Goal: Task Accomplishment & Management: Manage account settings

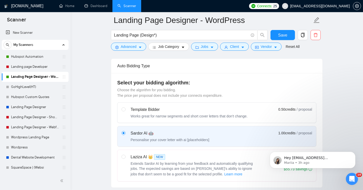
scroll to position [145, 0]
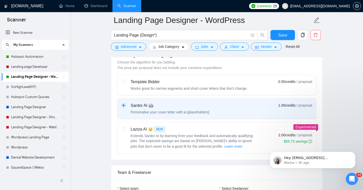
click at [167, 143] on div "Extends Sardor AI by learning from your feedback and automatically qualifying j…" at bounding box center [194, 141] width 126 height 16
click at [125, 131] on input "radio" at bounding box center [124, 129] width 4 height 4
radio input "true"
radio input "false"
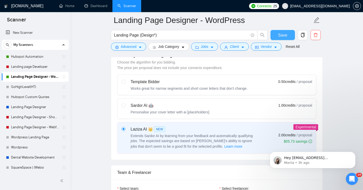
click at [280, 37] on span "Save" at bounding box center [282, 35] width 9 height 6
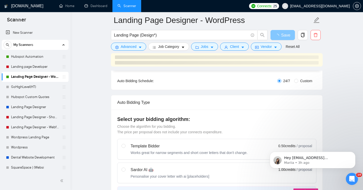
scroll to position [0, 0]
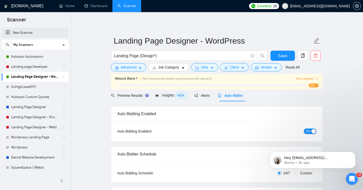
click at [28, 37] on link "New Scanner" at bounding box center [35, 33] width 59 height 10
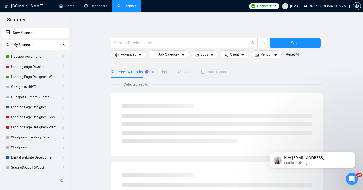
click at [132, 44] on input "text" at bounding box center [181, 43] width 135 height 6
type input "Squarespace"
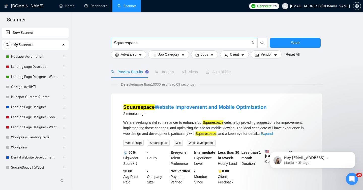
click at [148, 42] on input "Squarespace" at bounding box center [181, 43] width 135 height 6
click at [159, 43] on input "Squarespace" at bounding box center [181, 43] width 135 height 6
click at [300, 38] on button "Save" at bounding box center [295, 43] width 51 height 10
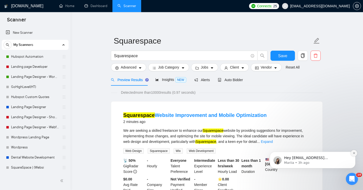
click at [353, 153] on icon "Dismiss notification" at bounding box center [354, 153] width 3 height 3
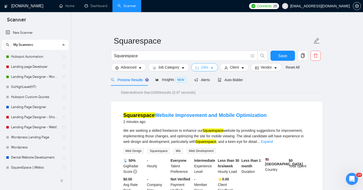
click at [202, 68] on button "Jobs" at bounding box center [204, 67] width 27 height 8
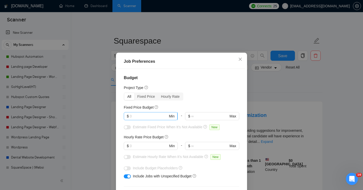
click at [139, 117] on input "text" at bounding box center [149, 116] width 38 height 6
type input "500"
click at [199, 103] on div "Budget Project Type All Fixed Price Hourly Rate Fixed Price Budget 500 $ 500 Mi…" at bounding box center [182, 135] width 128 height 133
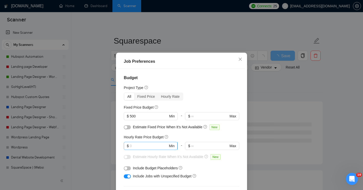
click at [133, 146] on input "text" at bounding box center [149, 146] width 38 height 6
type input "35"
click at [126, 158] on div "button" at bounding box center [125, 157] width 3 height 3
click at [128, 170] on button "button" at bounding box center [127, 168] width 7 height 4
click at [128, 127] on button "button" at bounding box center [127, 127] width 7 height 4
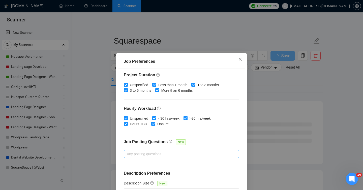
scroll to position [34, 0]
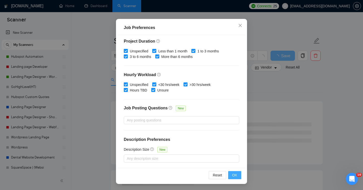
click at [238, 175] on button "OK" at bounding box center [234, 175] width 13 height 8
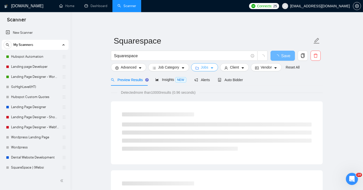
scroll to position [0, 0]
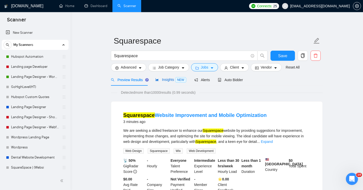
click at [166, 79] on span "Insights NEW" at bounding box center [170, 80] width 31 height 4
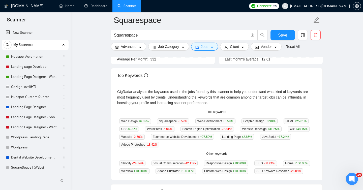
scroll to position [13, 0]
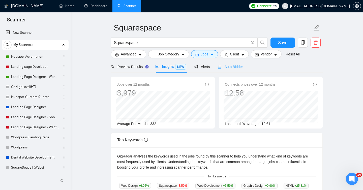
click at [243, 63] on div "Auto Bidder" at bounding box center [230, 67] width 25 height 12
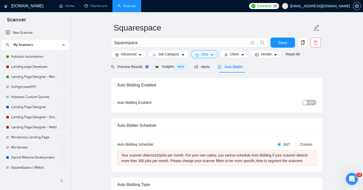
click at [313, 101] on span "OFF" at bounding box center [312, 103] width 6 height 6
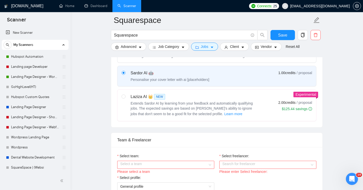
scroll to position [197, 0]
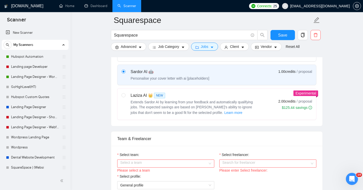
click at [183, 109] on span "Extends Sardor AI by learning from your feedback and automatically qualifying j…" at bounding box center [192, 107] width 122 height 15
click at [125, 97] on input "radio" at bounding box center [124, 95] width 4 height 4
radio input "true"
radio input "false"
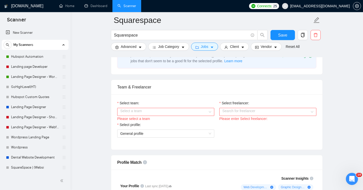
scroll to position [271, 0]
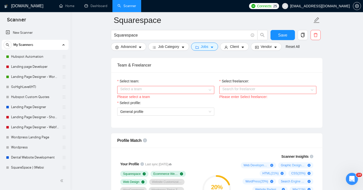
click at [177, 94] on input "Select team:" at bounding box center [163, 90] width 87 height 8
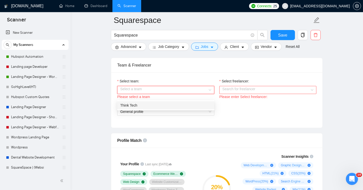
click at [171, 105] on div "Think Tech" at bounding box center [165, 106] width 91 height 6
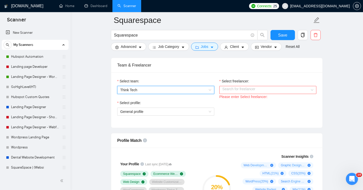
click at [231, 94] on input "Select freelancer:" at bounding box center [265, 90] width 87 height 8
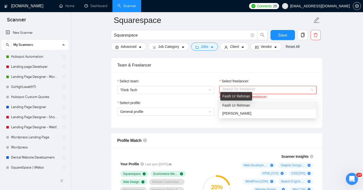
click at [234, 105] on span "Fasih Ur Rehman" at bounding box center [236, 105] width 28 height 4
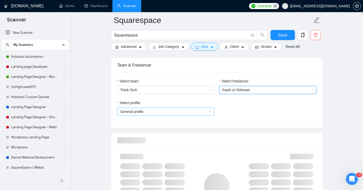
click at [147, 115] on span "General profile" at bounding box center [165, 112] width 91 height 8
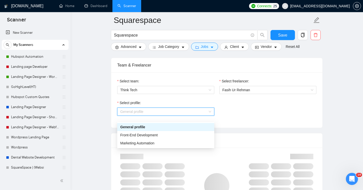
click at [147, 115] on span "General profile" at bounding box center [165, 112] width 91 height 8
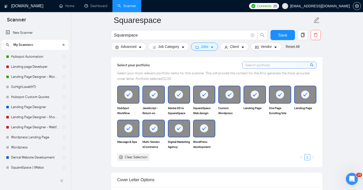
scroll to position [469, 0]
click at [129, 99] on rect at bounding box center [128, 95] width 8 height 8
click at [230, 99] on rect at bounding box center [229, 95] width 8 height 8
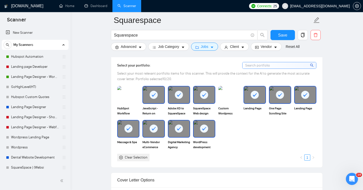
click at [252, 99] on rect at bounding box center [255, 95] width 8 height 8
click at [279, 98] on rect at bounding box center [280, 95] width 8 height 8
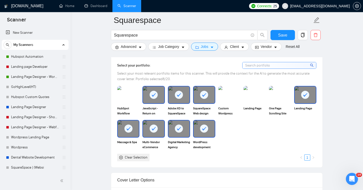
click at [128, 133] on rect at bounding box center [128, 129] width 8 height 8
click at [153, 131] on icon at bounding box center [154, 129] width 4 height 4
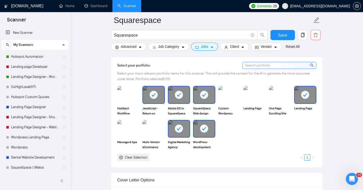
click at [180, 133] on rect at bounding box center [179, 129] width 8 height 8
click at [207, 133] on rect at bounding box center [204, 129] width 8 height 8
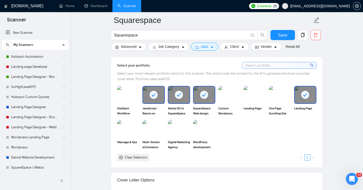
click at [307, 99] on rect at bounding box center [305, 95] width 8 height 8
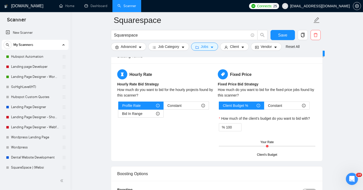
scroll to position [823, 0]
click at [151, 117] on div "Bid In Range" at bounding box center [141, 114] width 38 height 8
click at [118, 115] on input "Bid In Range" at bounding box center [118, 115] width 0 height 0
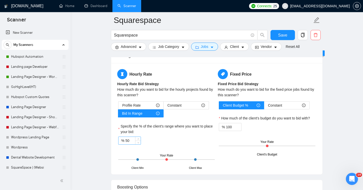
click at [127, 144] on input "50" at bounding box center [132, 141] width 15 height 8
click at [185, 109] on div "Constant" at bounding box center [186, 106] width 38 height 8
click at [164, 107] on input "Constant" at bounding box center [164, 107] width 0 height 0
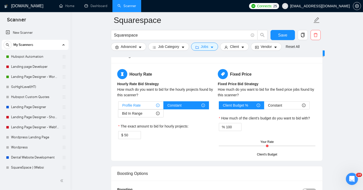
click at [138, 109] on span "Profile Rate" at bounding box center [131, 106] width 18 height 8
click at [118, 107] on input "Profile Rate" at bounding box center [118, 107] width 0 height 0
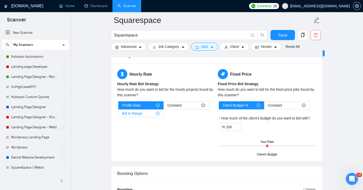
click at [149, 117] on div "Bid In Range" at bounding box center [141, 114] width 38 height 8
click at [118, 115] on input "Bid In Range" at bounding box center [118, 115] width 0 height 0
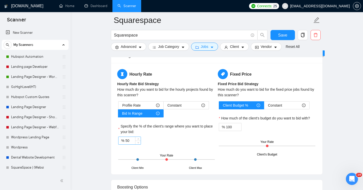
click at [126, 144] on input "50" at bounding box center [132, 141] width 15 height 8
type input "100"
click at [151, 144] on div "% 100" at bounding box center [166, 141] width 97 height 8
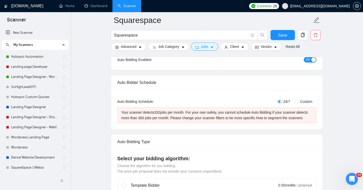
scroll to position [0, 0]
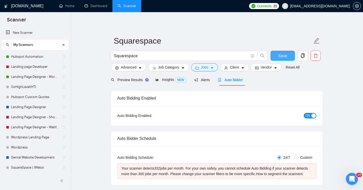
click at [284, 55] on span "Save" at bounding box center [282, 56] width 9 height 6
click at [312, 114] on span "OFF" at bounding box center [312, 116] width 6 height 6
click at [287, 60] on button "Save" at bounding box center [282, 56] width 24 height 10
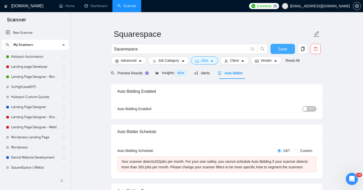
scroll to position [7, 0]
click at [175, 62] on span "Job Category" at bounding box center [168, 60] width 21 height 6
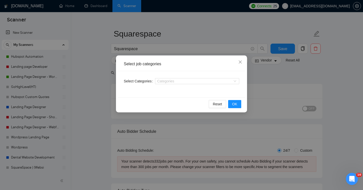
click at [149, 53] on div "Select job categories Select Categories Categories Reset OK" at bounding box center [181, 95] width 363 height 190
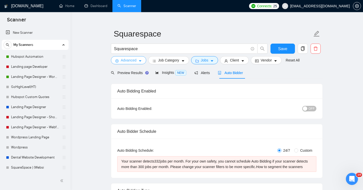
click at [139, 61] on icon "caret-down" at bounding box center [140, 61] width 4 height 4
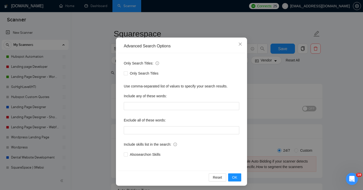
scroll to position [20, 0]
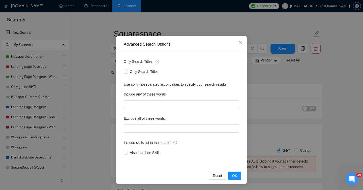
click at [255, 80] on div "Advanced Search Options Only Search Titles: Only Search Titles Use comma-separa…" at bounding box center [181, 95] width 363 height 190
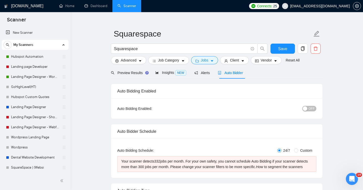
scroll to position [0, 0]
click at [272, 58] on span "Vendor" at bounding box center [266, 60] width 11 height 6
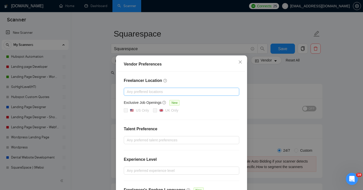
click at [167, 93] on div at bounding box center [179, 92] width 108 height 6
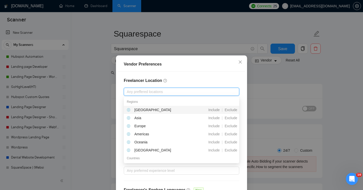
click at [174, 82] on h4 "Freelancer Location" at bounding box center [181, 81] width 115 height 6
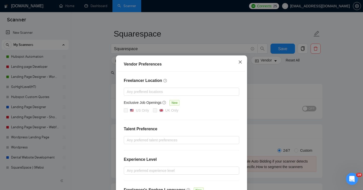
click at [238, 63] on icon "close" at bounding box center [240, 62] width 4 height 4
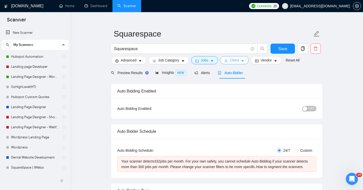
click at [242, 60] on button "Client" at bounding box center [234, 60] width 29 height 8
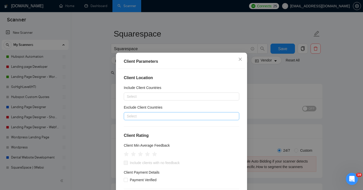
click at [136, 117] on div at bounding box center [179, 116] width 108 height 6
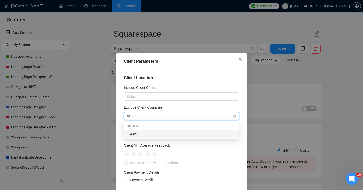
type input "asia"
click at [137, 137] on div "Asia" at bounding box center [181, 134] width 115 height 8
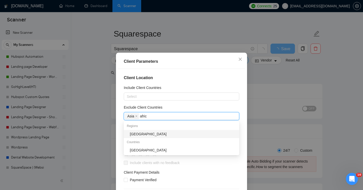
type input "africa"
click at [143, 136] on div "[GEOGRAPHIC_DATA]" at bounding box center [183, 134] width 106 height 6
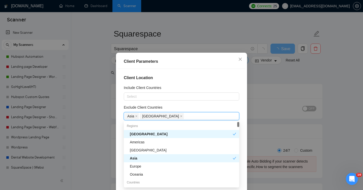
click at [174, 105] on div "Exclude Client Countries" at bounding box center [181, 109] width 115 height 8
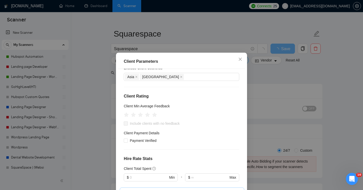
scroll to position [40, 0]
click at [145, 115] on icon "star" at bounding box center [148, 115] width 6 height 6
click at [125, 123] on input "Include clients with no feedback" at bounding box center [126, 123] width 4 height 4
checkbox input "true"
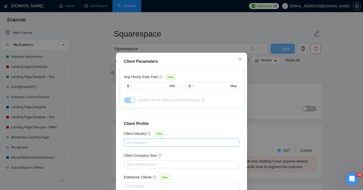
scroll to position [34, 0]
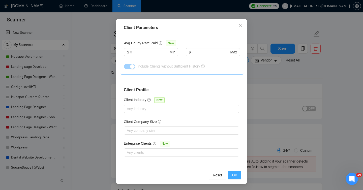
click at [237, 178] on button "OK" at bounding box center [234, 175] width 13 height 8
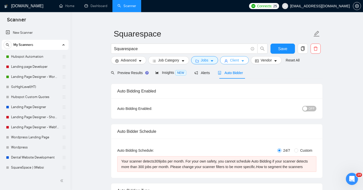
scroll to position [0, 0]
click at [165, 72] on span "Insights NEW" at bounding box center [170, 73] width 31 height 4
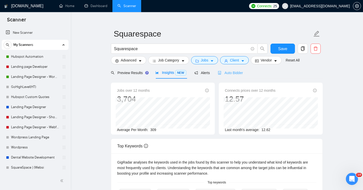
click at [239, 76] on div "Auto Bidder" at bounding box center [230, 73] width 25 height 12
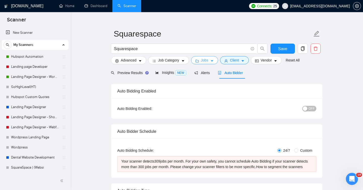
click at [208, 62] on span "Jobs" at bounding box center [205, 60] width 8 height 6
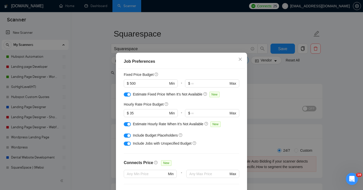
scroll to position [29, 0]
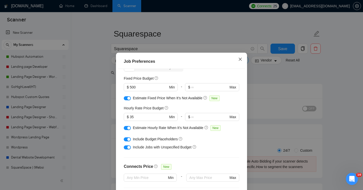
click at [240, 60] on icon "close" at bounding box center [240, 59] width 4 height 4
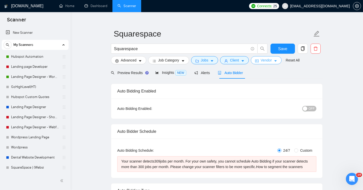
click at [265, 63] on span "Vendor" at bounding box center [266, 60] width 11 height 6
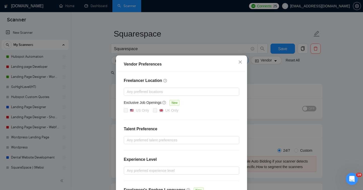
scroll to position [43, 0]
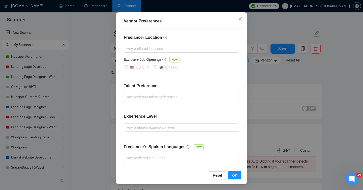
click at [246, 109] on div "Vendor Preferences Freelancer Location Any preffered locations Exclusive Job Op…" at bounding box center [181, 98] width 131 height 172
click at [258, 86] on div "Vendor Preferences Freelancer Location Any preffered locations Exclusive Job Op…" at bounding box center [181, 95] width 363 height 190
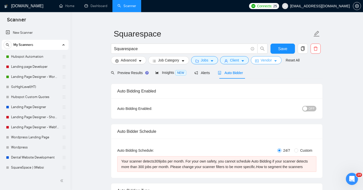
scroll to position [0, 0]
click at [205, 63] on button "Jobs" at bounding box center [204, 60] width 27 height 8
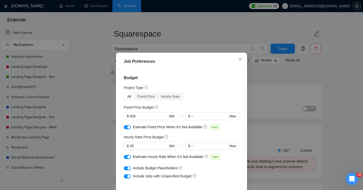
click at [88, 115] on div "Job Preferences Budget Project Type All Fixed Price Hourly Rate Fixed Price Bud…" at bounding box center [181, 95] width 363 height 190
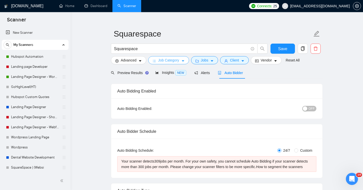
click at [161, 61] on span "Job Category" at bounding box center [168, 60] width 21 height 6
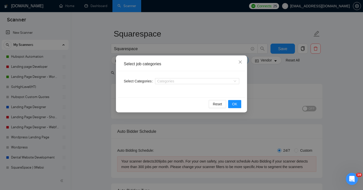
click at [91, 93] on div "Select job categories Select Categories Categories Reset OK" at bounding box center [181, 95] width 363 height 190
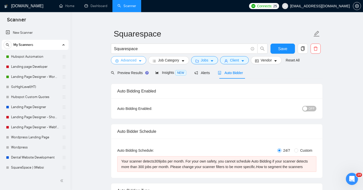
click at [130, 58] on span "Advanced" at bounding box center [129, 60] width 16 height 6
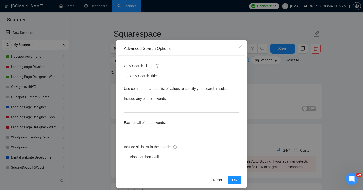
scroll to position [20, 0]
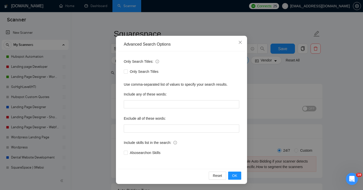
click at [105, 111] on div "Advanced Search Options Only Search Titles: Only Search Titles Use comma-separa…" at bounding box center [181, 95] width 363 height 190
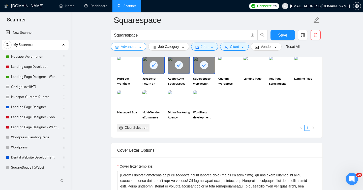
scroll to position [504, 0]
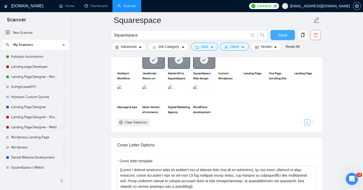
click at [285, 38] on span "Save" at bounding box center [282, 35] width 9 height 6
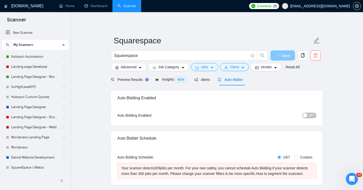
scroll to position [0, 0]
click at [308, 117] on button "OFF" at bounding box center [309, 116] width 14 height 6
click at [309, 117] on span "OFF" at bounding box center [312, 116] width 6 height 6
click at [287, 53] on div "Reset all filters" at bounding box center [294, 57] width 27 height 9
click at [273, 54] on button "Save" at bounding box center [282, 56] width 24 height 10
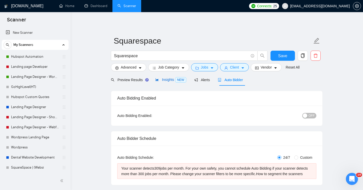
click at [163, 81] on span "Insights NEW" at bounding box center [170, 80] width 31 height 4
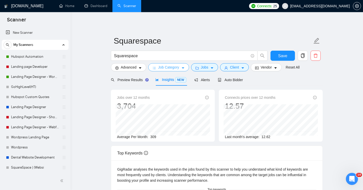
click at [161, 68] on span "Job Category" at bounding box center [168, 68] width 21 height 6
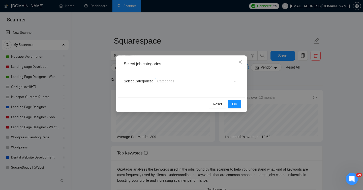
click at [161, 81] on div at bounding box center [194, 81] width 77 height 4
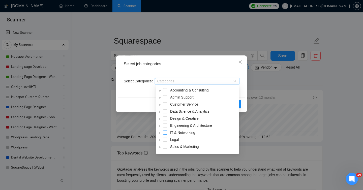
scroll to position [20, 0]
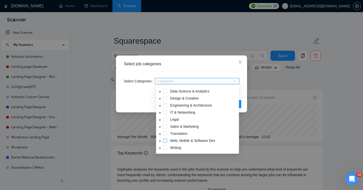
click at [166, 141] on span at bounding box center [165, 141] width 4 height 4
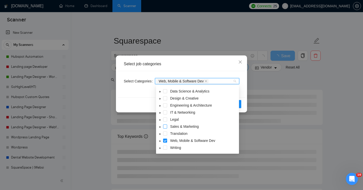
click at [165, 128] on span at bounding box center [165, 127] width 4 height 4
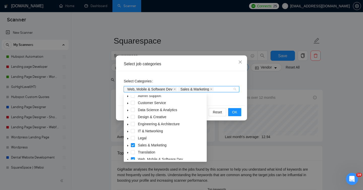
scroll to position [9, 0]
click at [131, 119] on span at bounding box center [133, 117] width 4 height 4
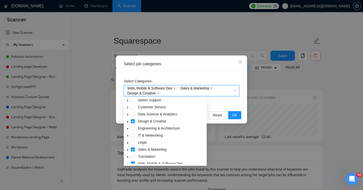
click at [220, 104] on div "Select Categories Web, Mobile & Software Dev Sales & Marketing Design & Creative" at bounding box center [182, 89] width 128 height 37
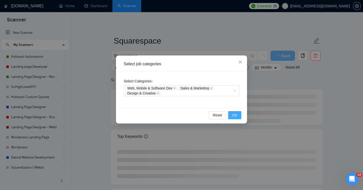
click at [234, 115] on span "OK" at bounding box center [234, 115] width 5 height 6
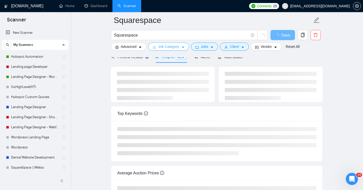
scroll to position [0, 0]
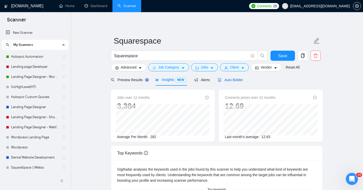
click at [241, 82] on span "Auto Bidder" at bounding box center [230, 80] width 25 height 4
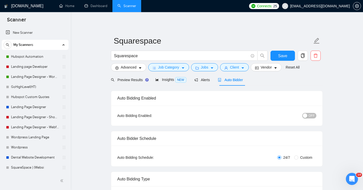
click at [313, 116] on span "OFF" at bounding box center [312, 116] width 6 height 6
click at [283, 56] on span "Save" at bounding box center [282, 56] width 9 height 6
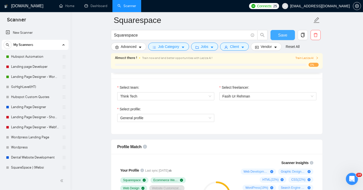
scroll to position [159, 0]
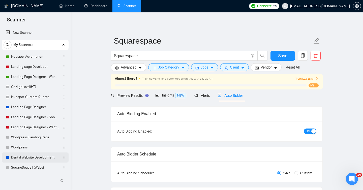
scroll to position [72, 0]
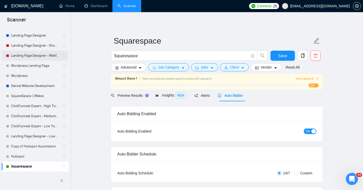
drag, startPoint x: 4, startPoint y: 167, endPoint x: 23, endPoint y: 51, distance: 118.0
click at [23, 51] on div "Hubspot Automation Landing page Developer Landing Page Designer - WordPress GoH…" at bounding box center [35, 76] width 67 height 192
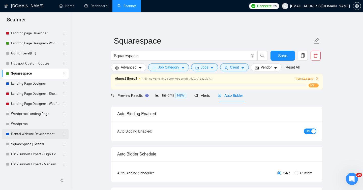
scroll to position [0, 0]
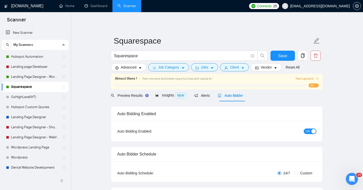
click at [120, 113] on div "Auto Bidding Enabled" at bounding box center [216, 114] width 199 height 14
click at [125, 116] on div "Auto Bidding Enabled" at bounding box center [216, 114] width 199 height 14
click at [139, 112] on div "Auto Bidding Enabled" at bounding box center [216, 114] width 199 height 14
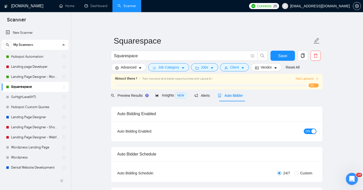
click at [139, 112] on div "Auto Bidding Enabled" at bounding box center [216, 114] width 199 height 14
